Goal: Task Accomplishment & Management: Use online tool/utility

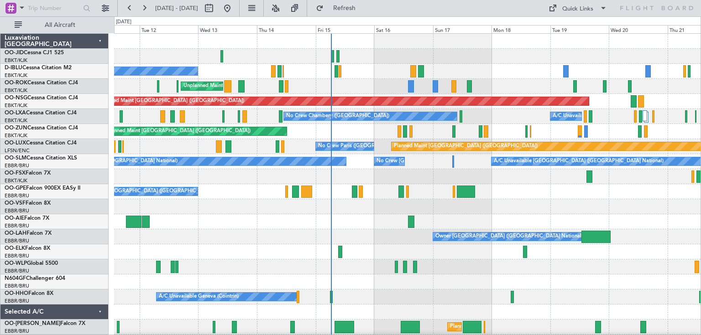
click at [515, 122] on div "No Crew Chambery ([GEOGRAPHIC_DATA]) A/C Unavailable" at bounding box center [407, 116] width 586 height 15
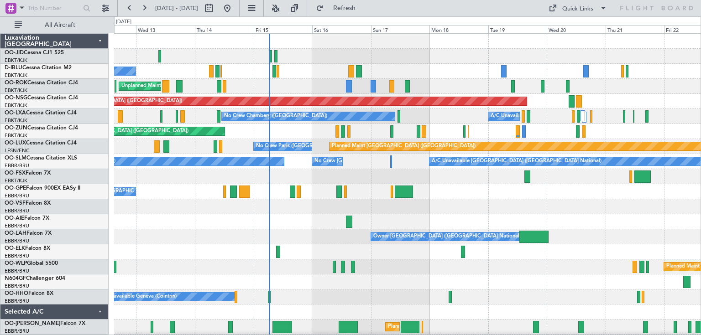
click at [504, 177] on div at bounding box center [407, 176] width 586 height 15
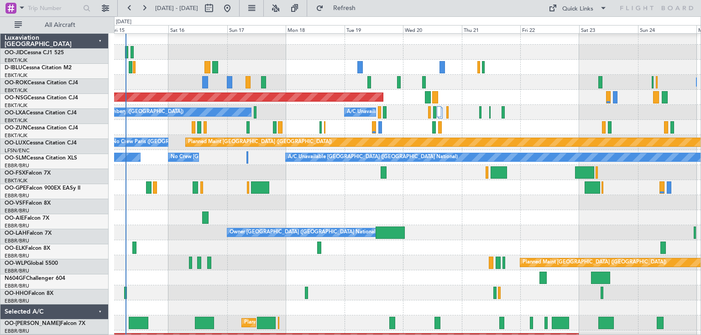
click at [491, 170] on div at bounding box center [407, 172] width 586 height 15
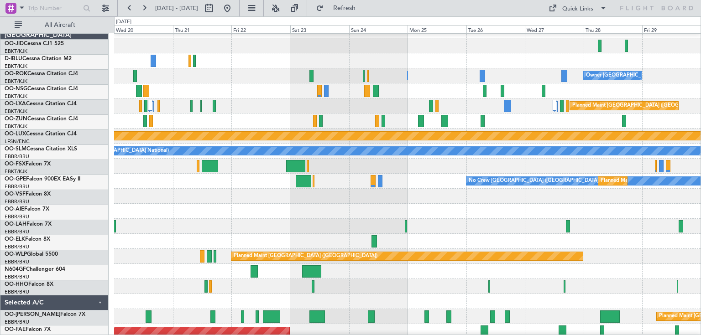
scroll to position [11, 0]
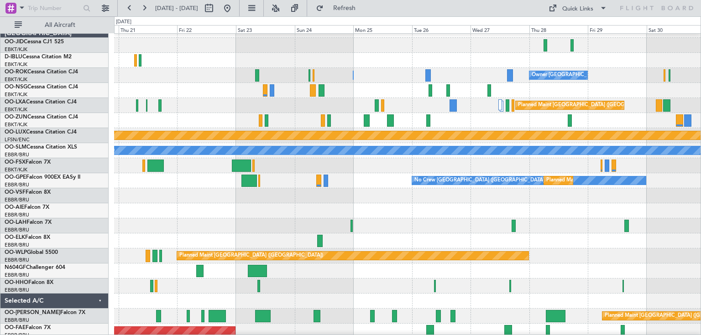
click at [334, 166] on div at bounding box center [407, 165] width 586 height 15
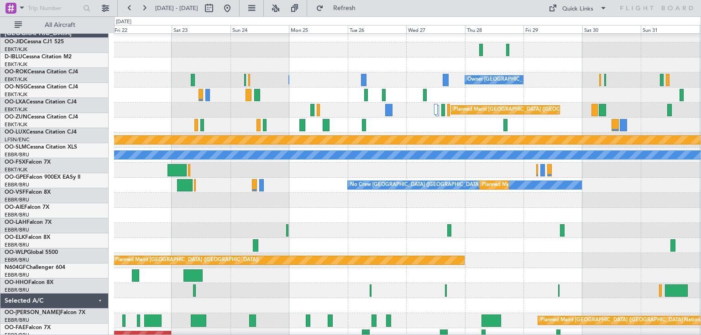
click at [541, 176] on div at bounding box center [407, 170] width 586 height 15
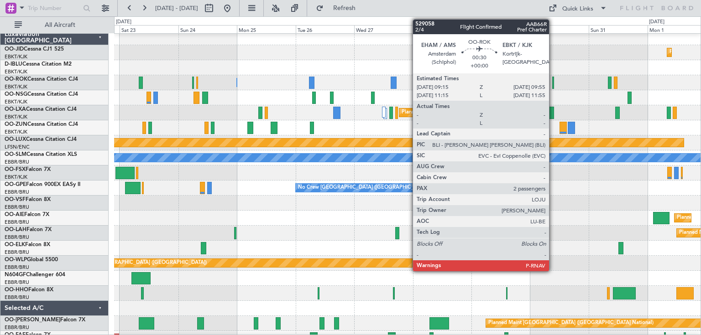
click at [553, 82] on div at bounding box center [553, 83] width 2 height 12
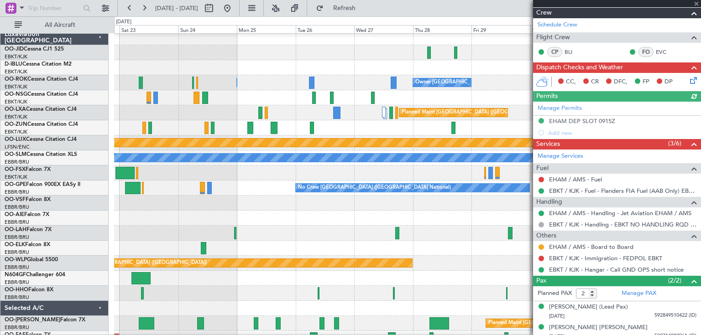
scroll to position [120, 0]
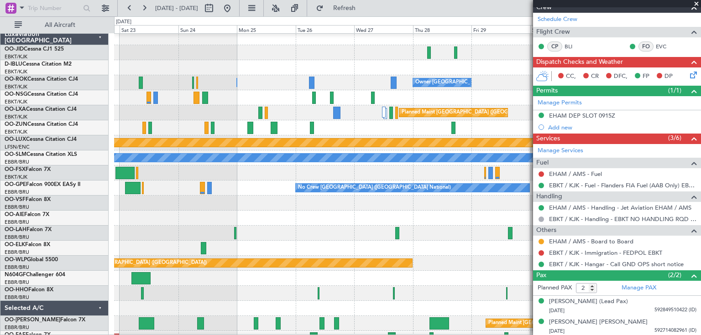
click at [696, 2] on span at bounding box center [696, 4] width 9 height 8
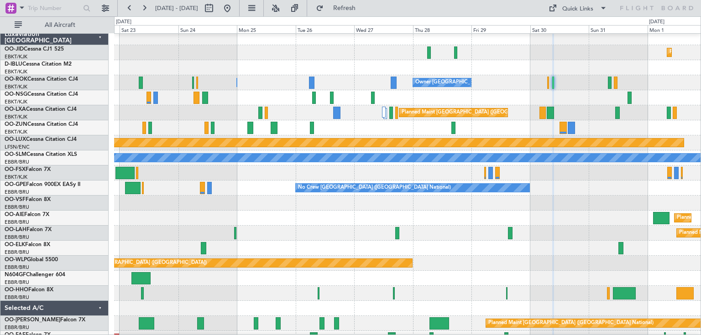
type input "0"
click at [380, 75] on div at bounding box center [407, 67] width 586 height 15
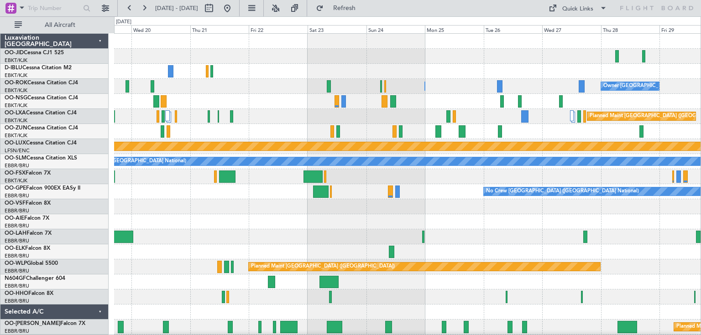
click at [459, 66] on div at bounding box center [407, 71] width 586 height 15
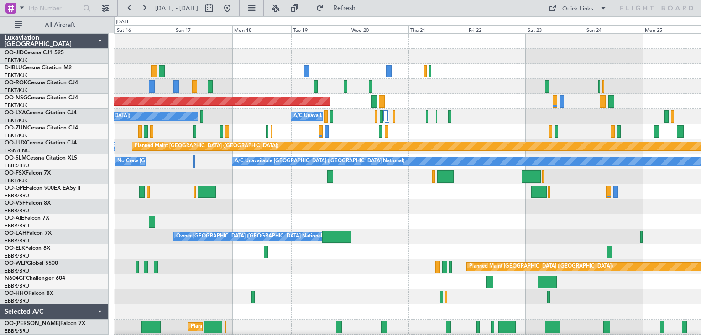
click at [444, 76] on div at bounding box center [407, 71] width 586 height 15
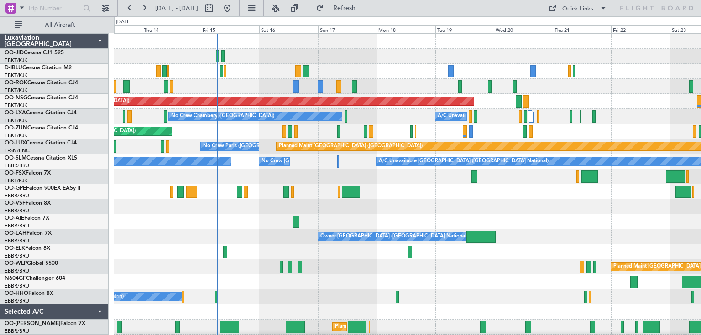
click at [428, 83] on div "Unplanned Maint [GEOGRAPHIC_DATA]-[GEOGRAPHIC_DATA] Owner [GEOGRAPHIC_DATA]-[GE…" at bounding box center [407, 86] width 586 height 15
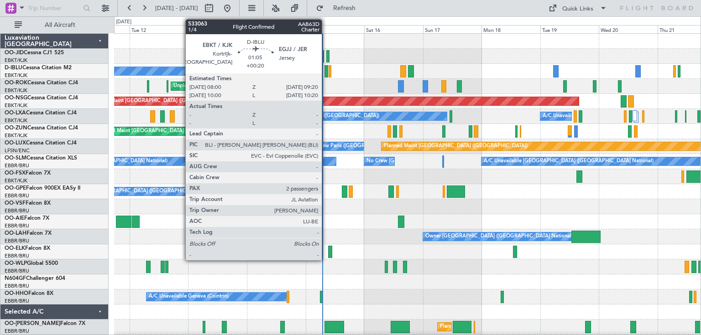
click at [326, 72] on div at bounding box center [326, 71] width 4 height 12
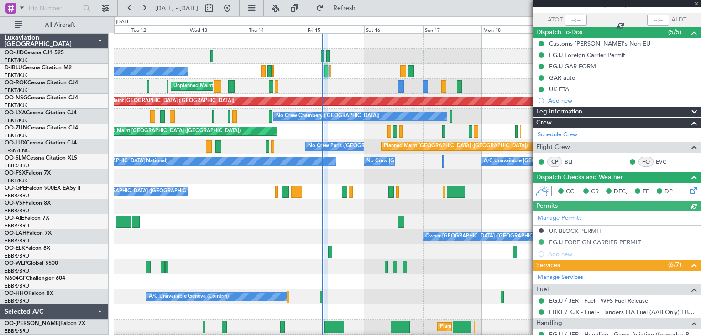
scroll to position [223, 0]
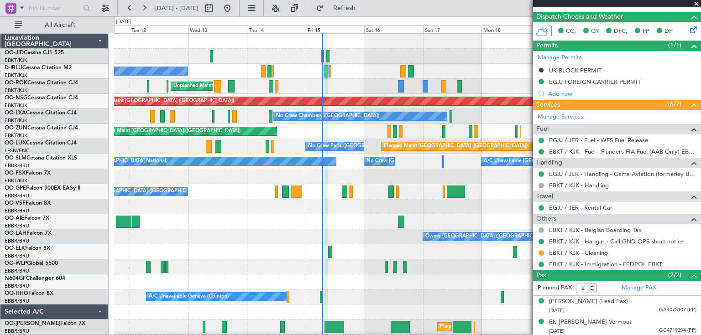
click at [695, 2] on span at bounding box center [696, 4] width 9 height 8
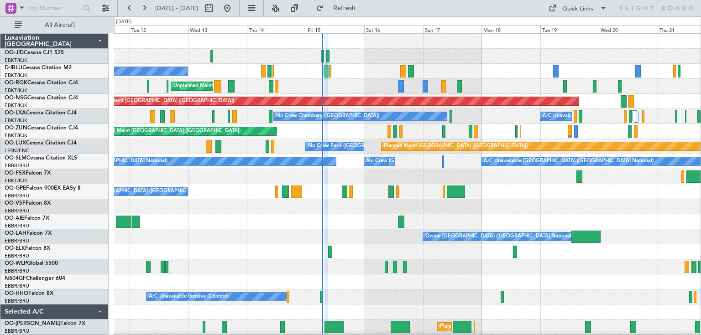
type input "0"
